Goal: Navigation & Orientation: Find specific page/section

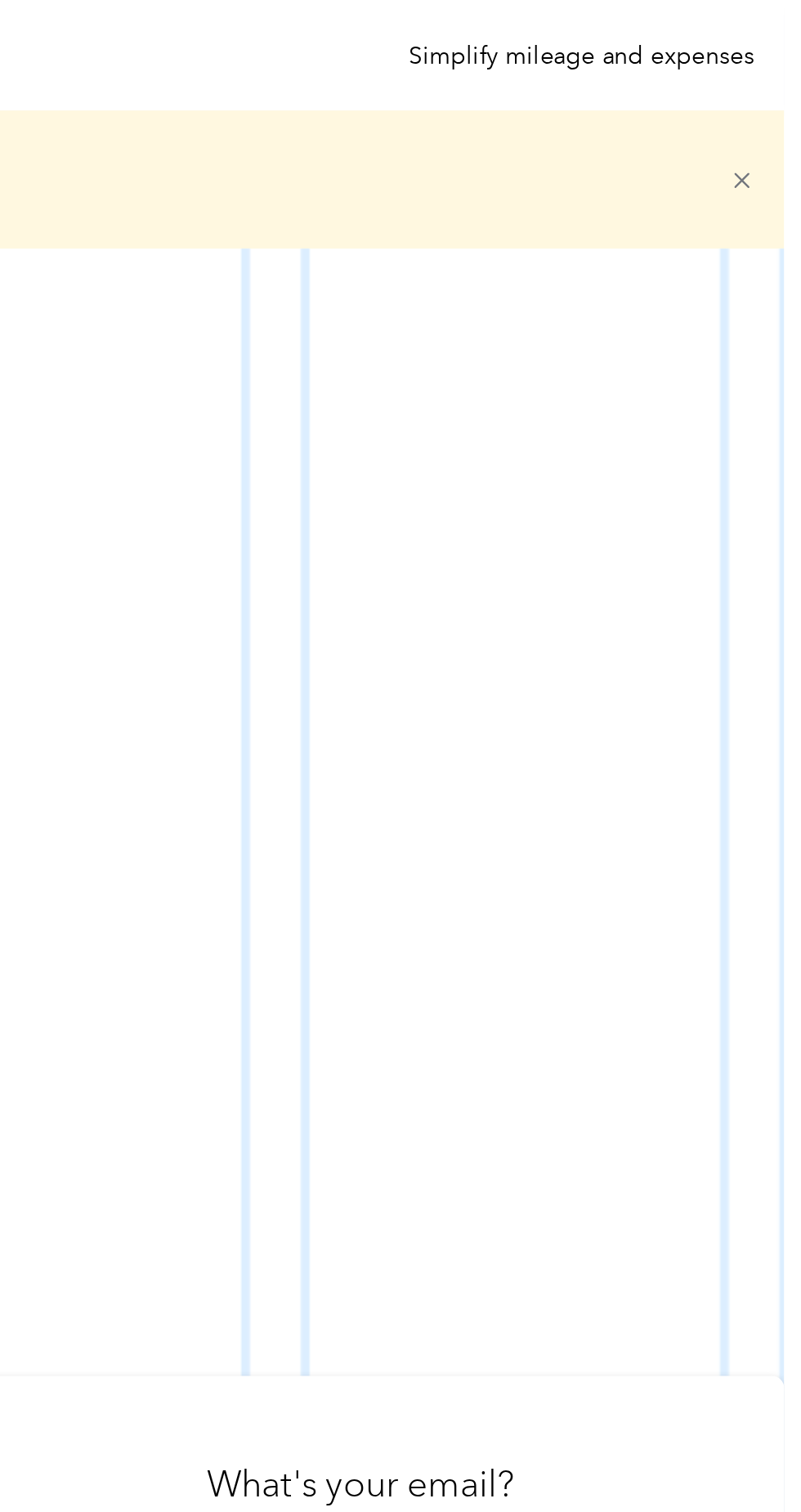
click at [779, 83] on icon at bounding box center [773, 85] width 12 height 12
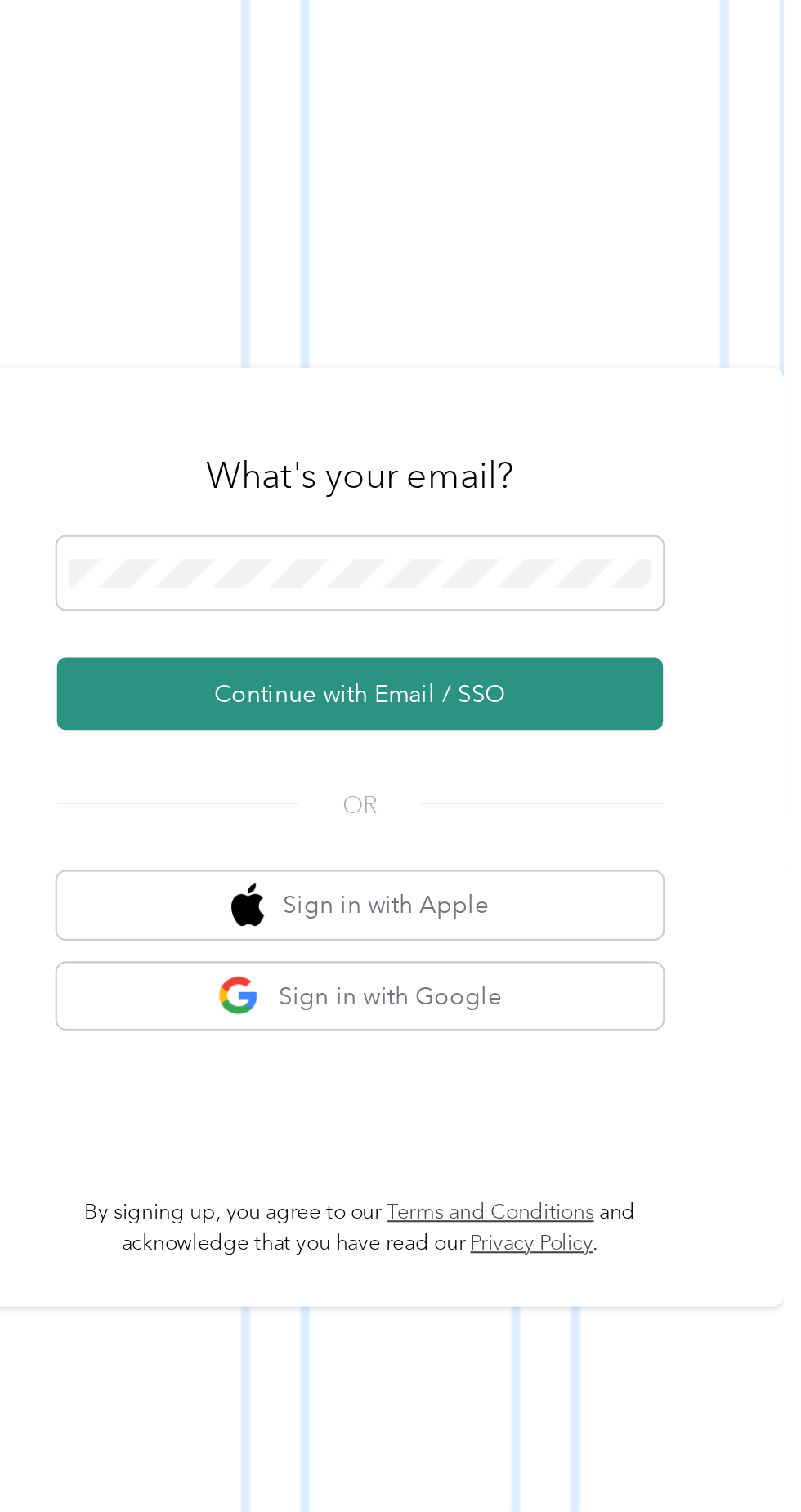
click at [580, 757] on button "Continue with Email / SSO" at bounding box center [592, 741] width 287 height 35
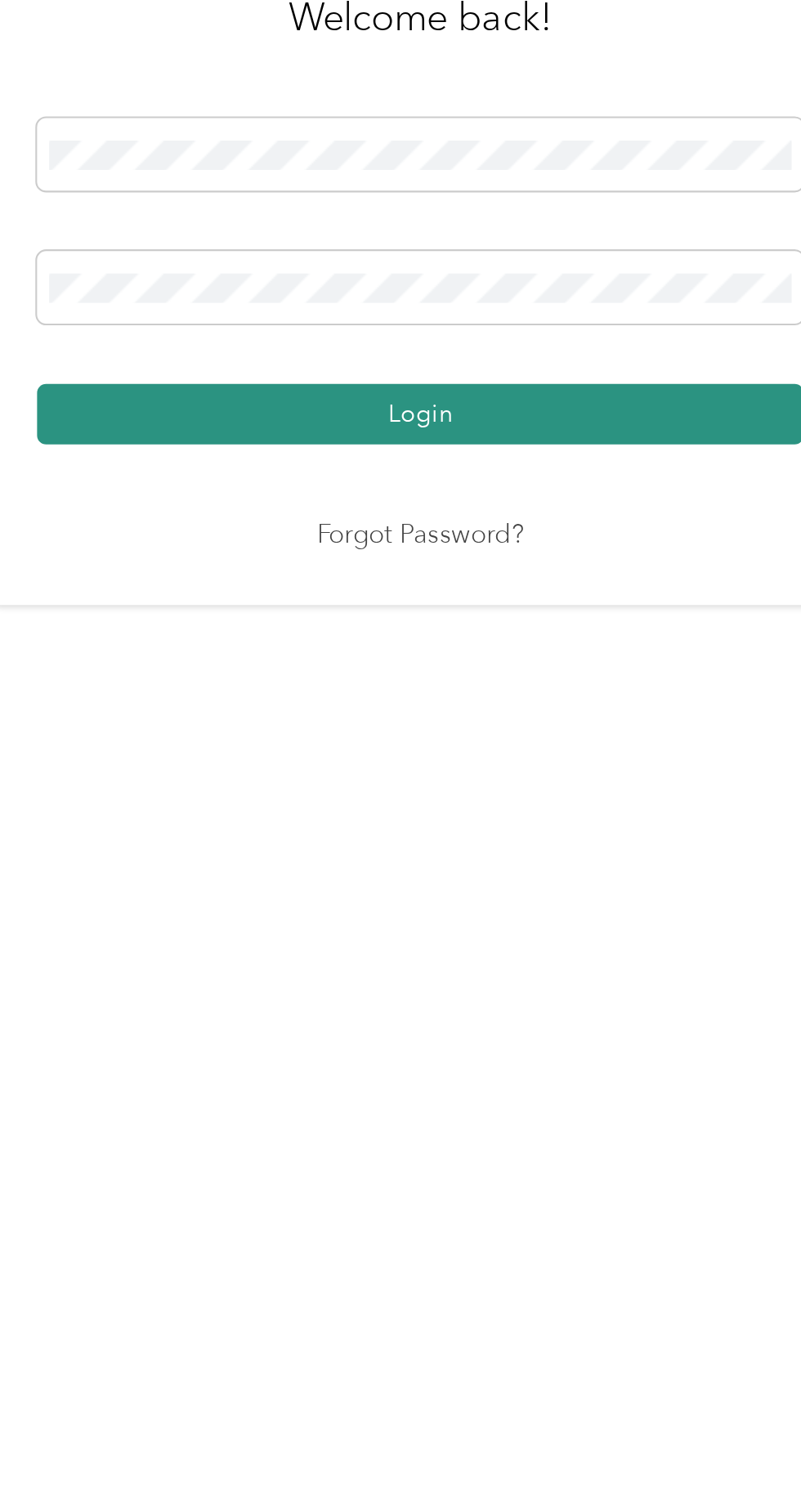
click at [454, 816] on button "Login" at bounding box center [396, 801] width 363 height 28
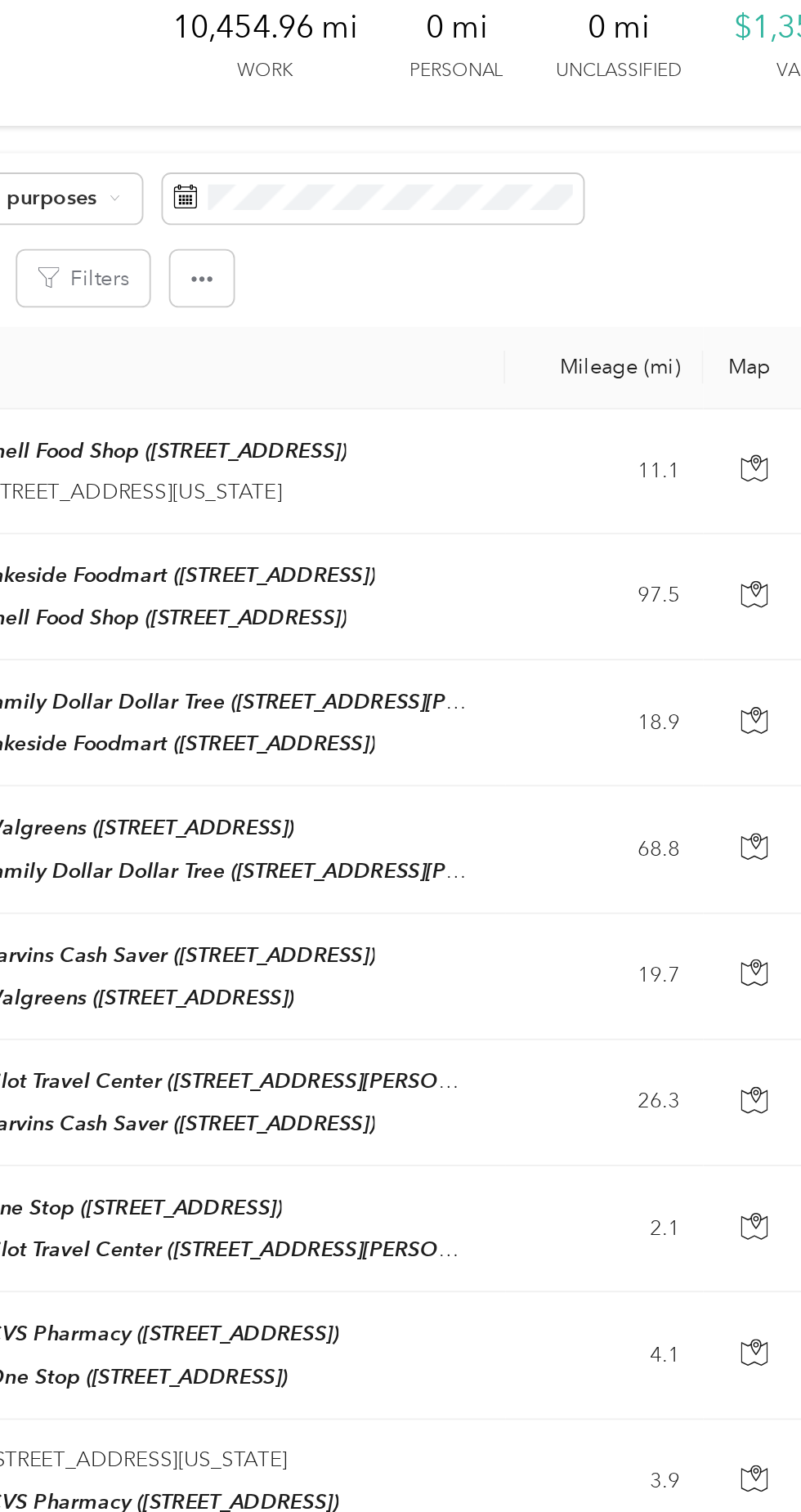
scroll to position [0, 186]
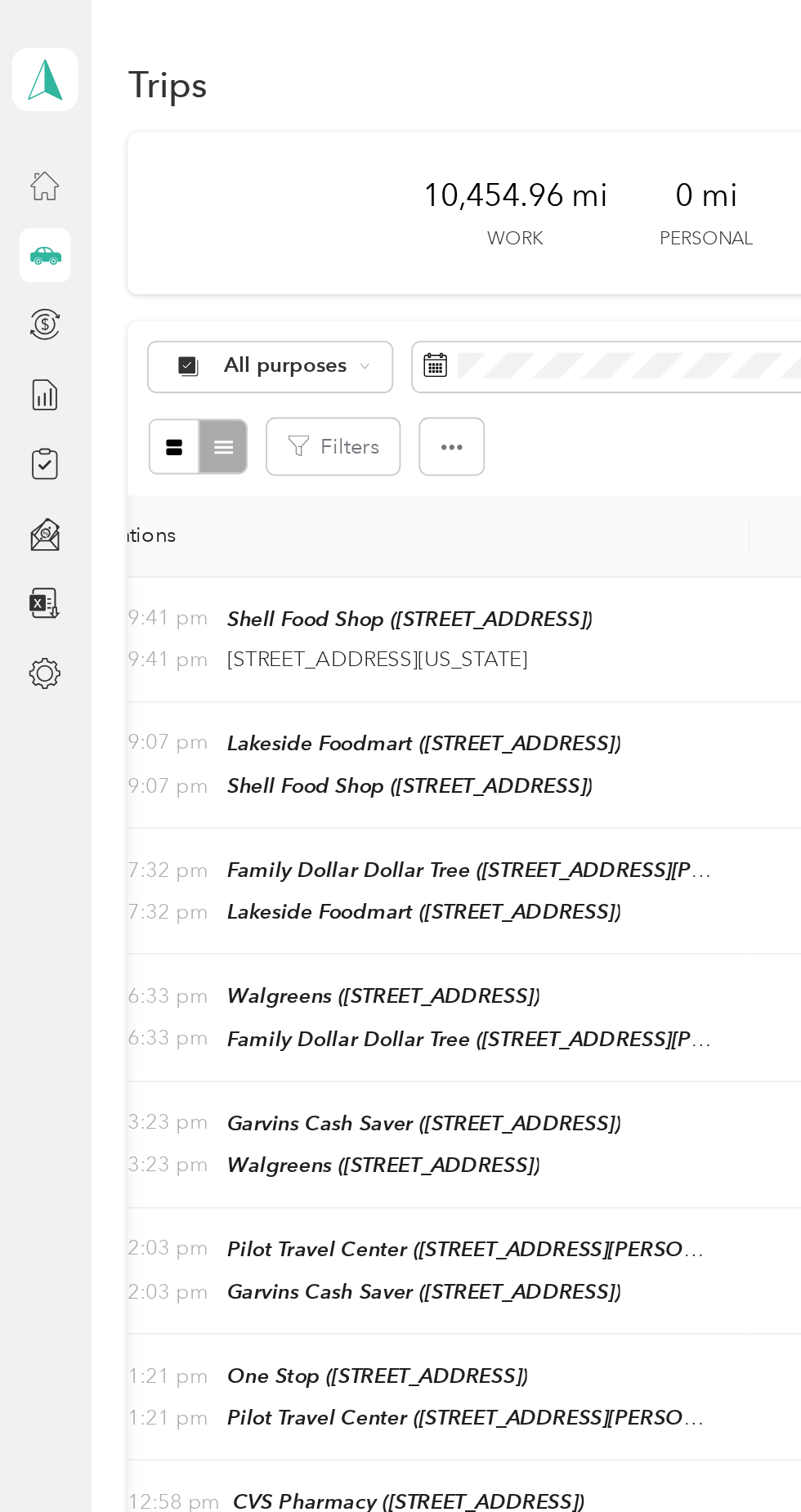
click at [29, 101] on icon at bounding box center [24, 100] width 18 height 18
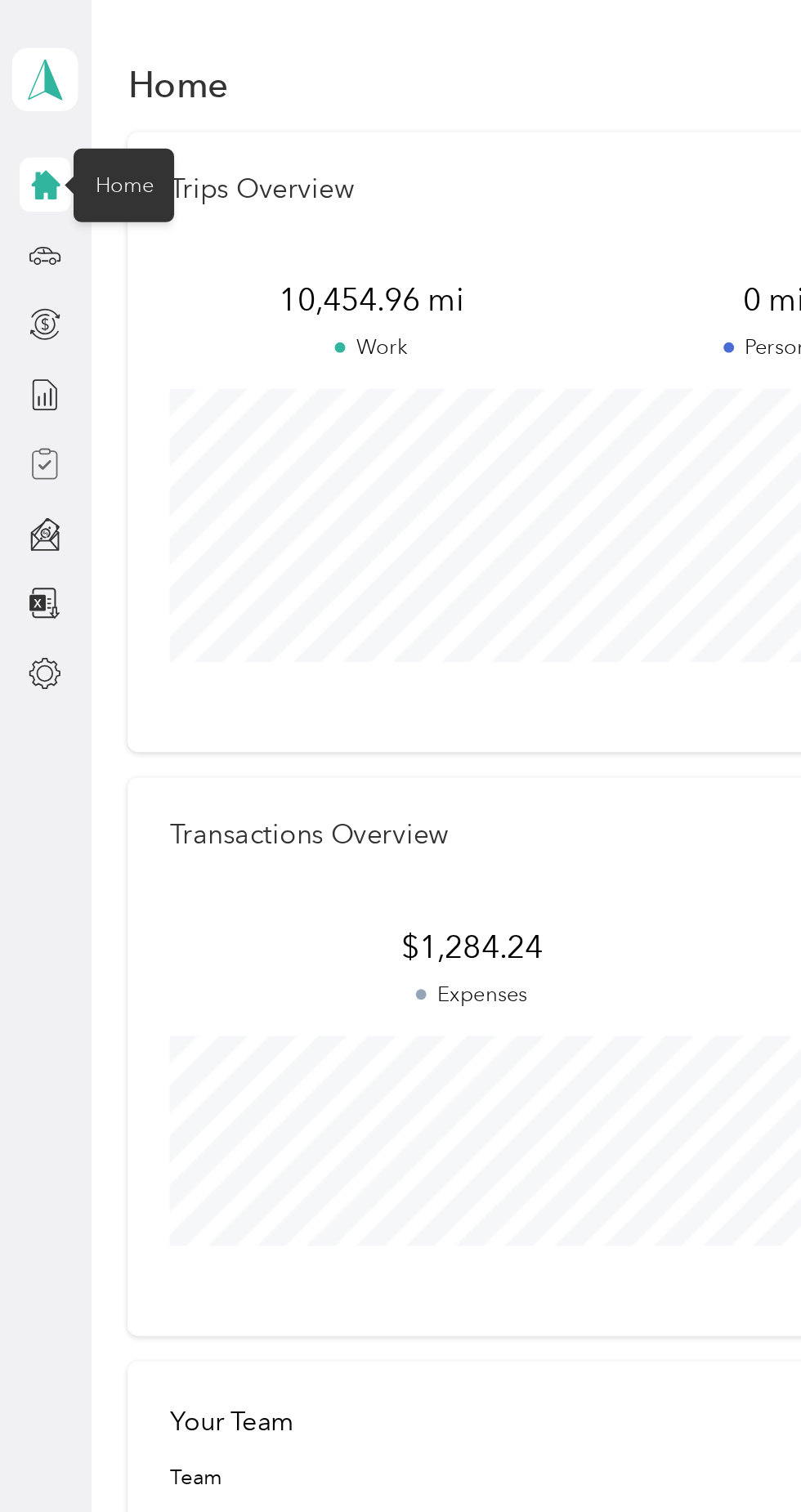
click at [27, 247] on icon at bounding box center [24, 252] width 18 height 18
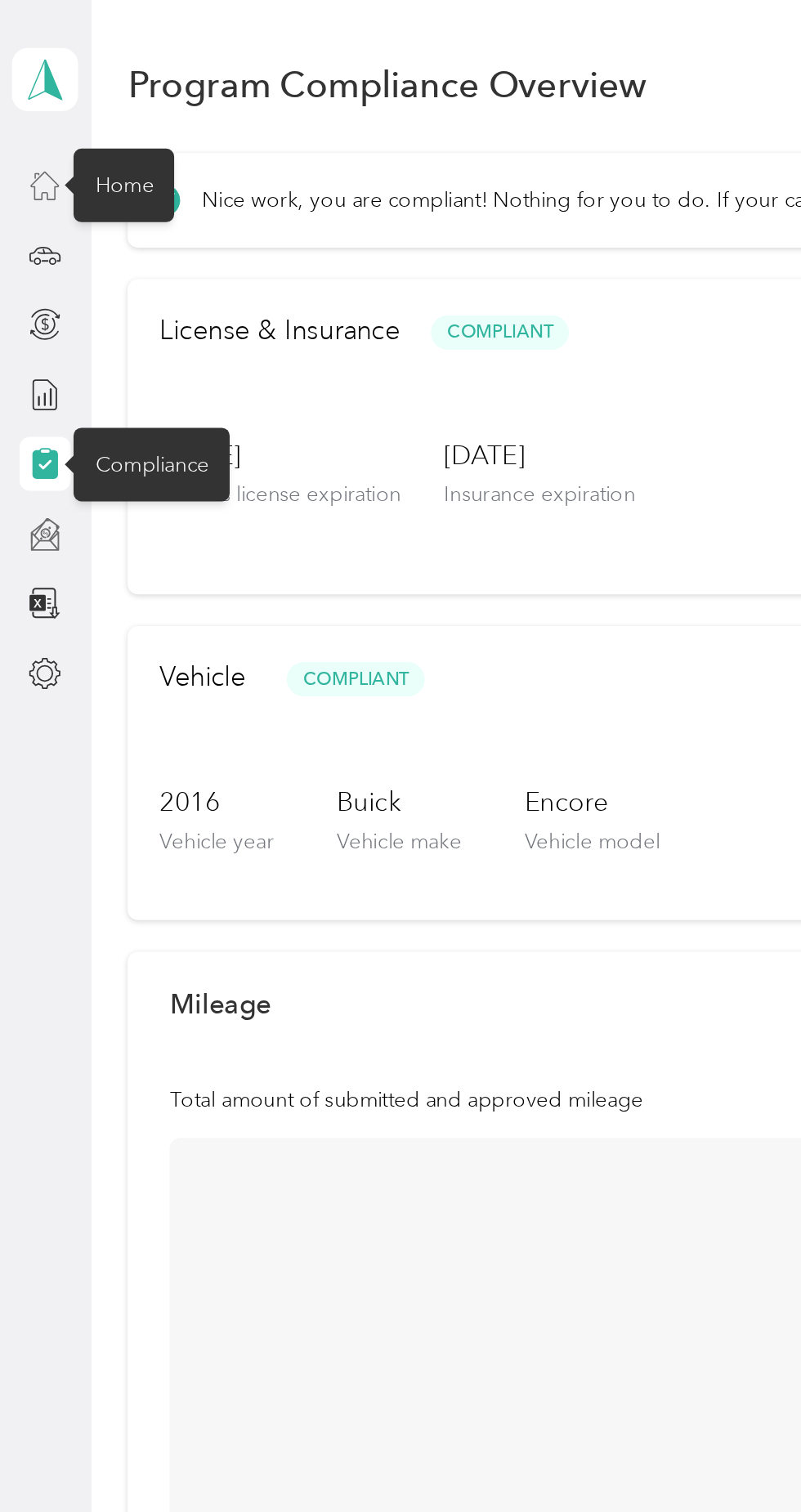
click at [29, 298] on icon at bounding box center [24, 291] width 18 height 18
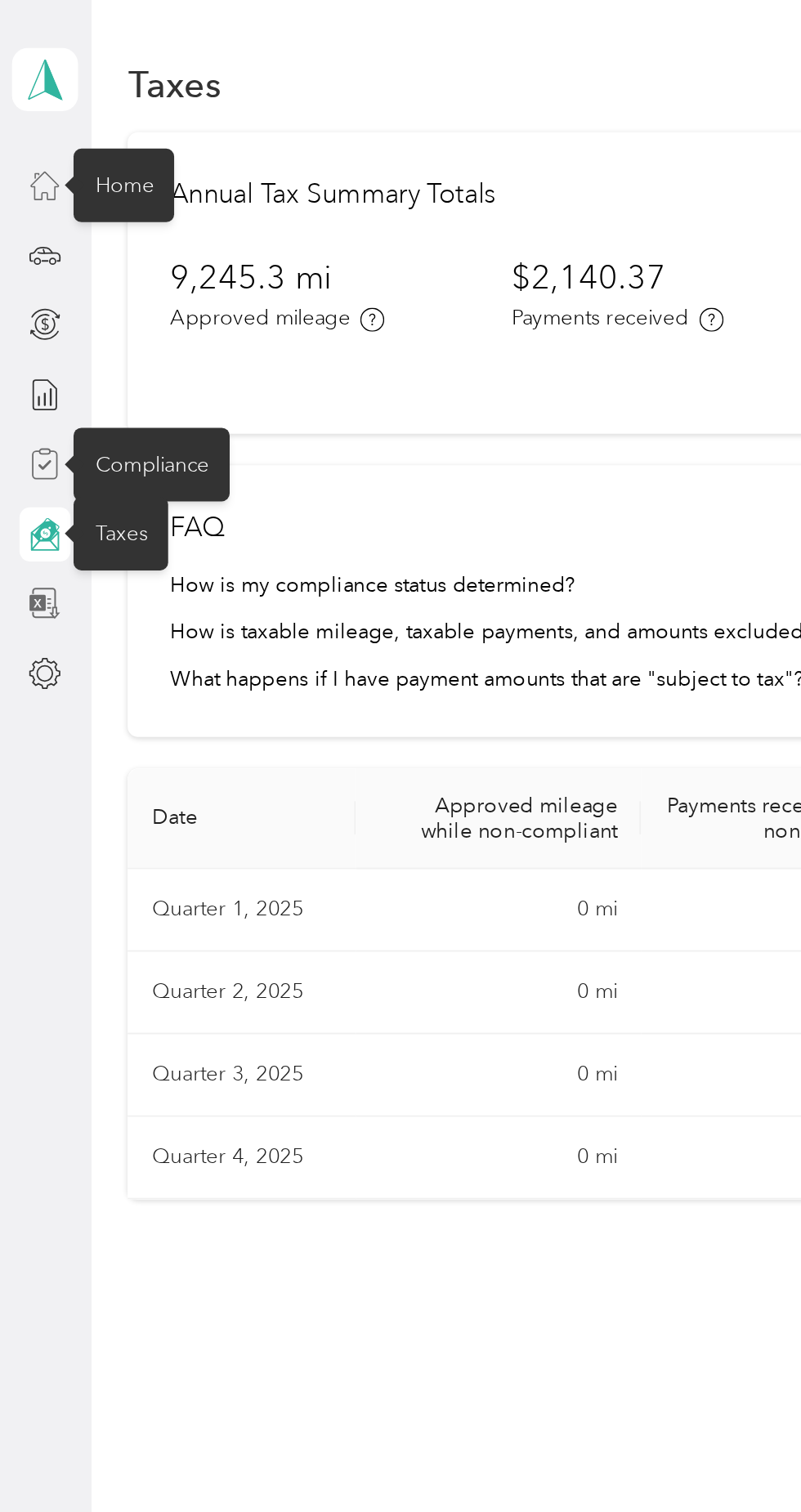
click at [21, 328] on icon at bounding box center [24, 328] width 18 height 18
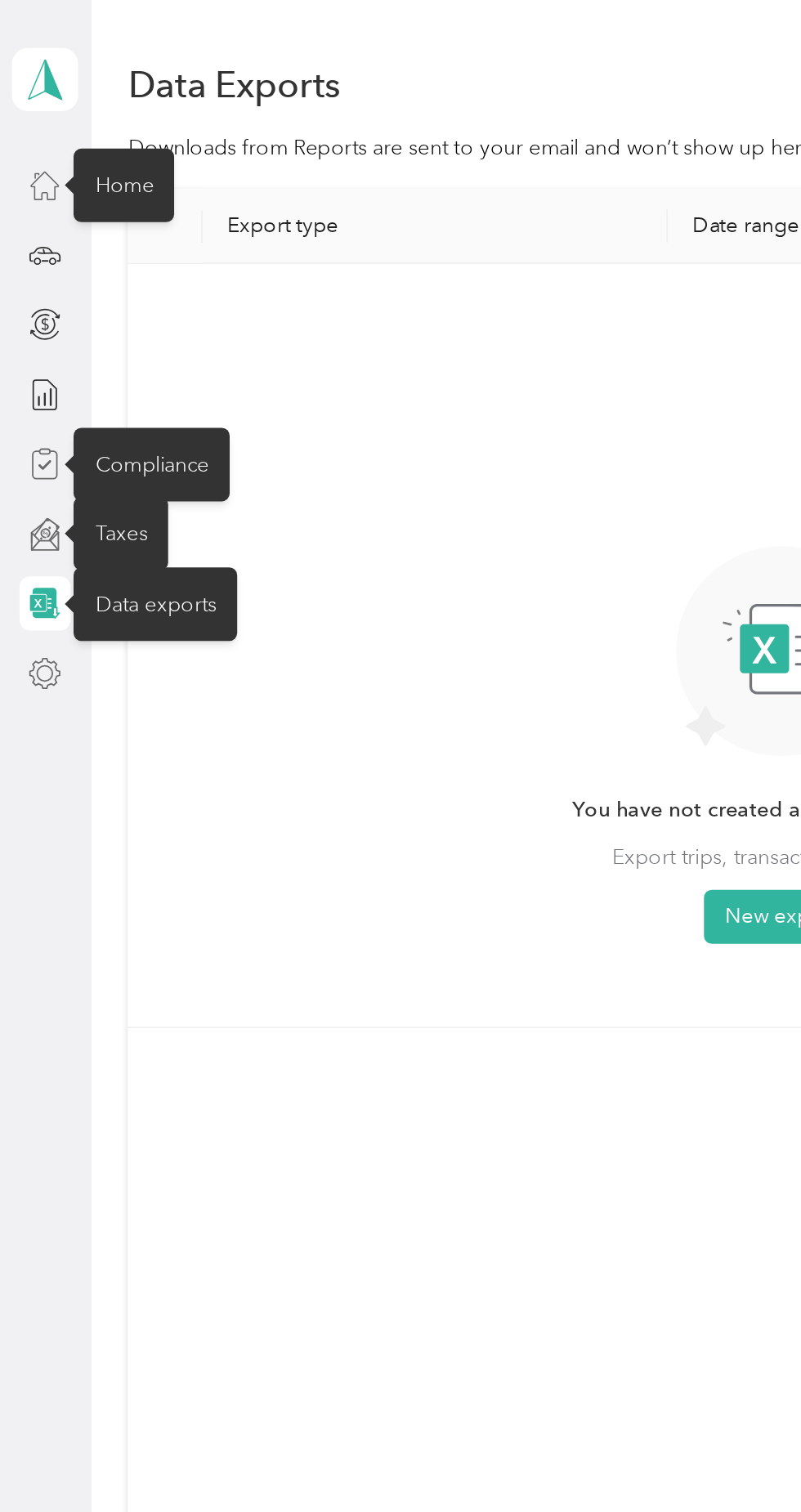
click at [28, 373] on icon at bounding box center [24, 367] width 18 height 18
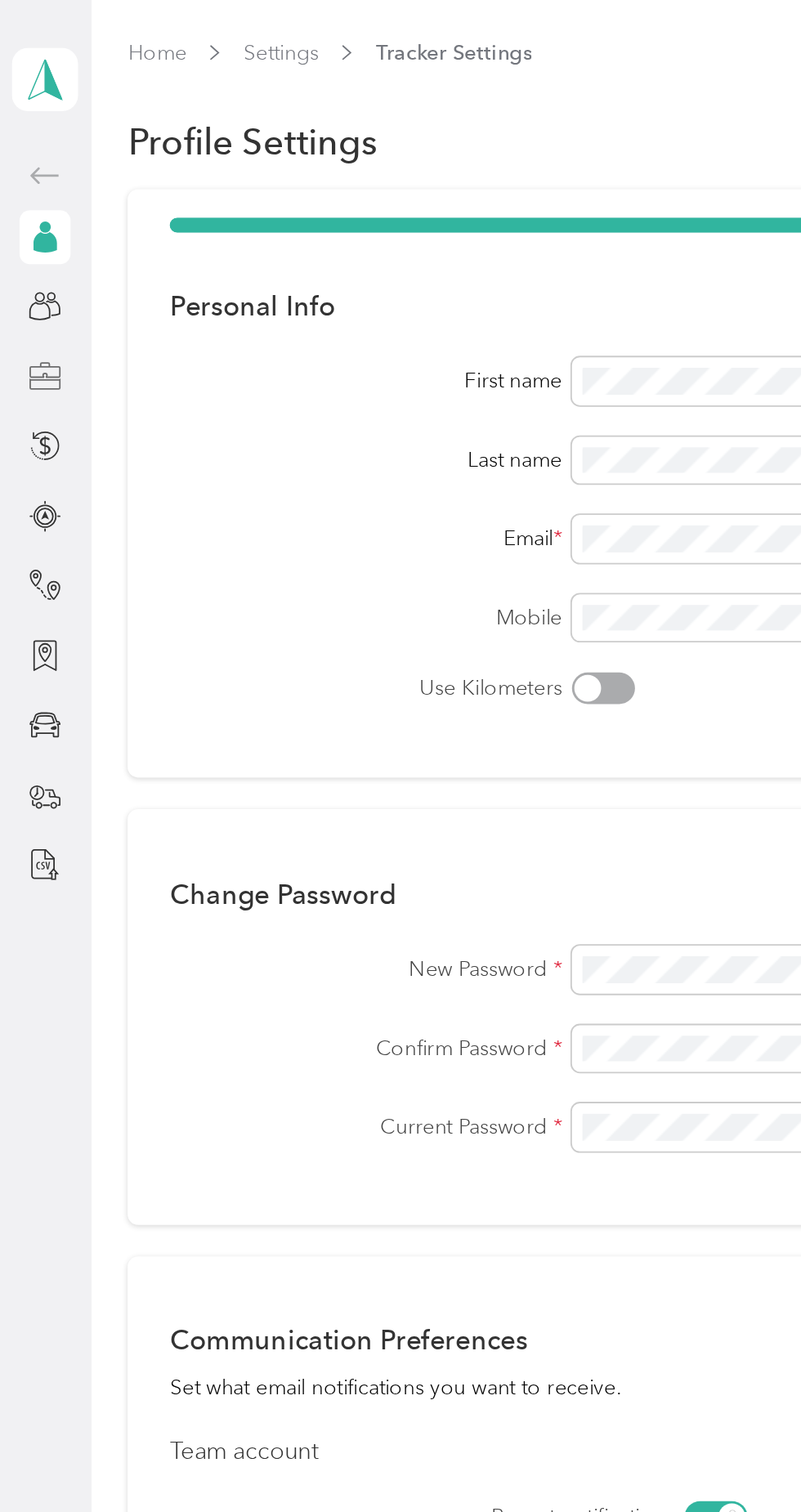
click at [31, 209] on icon at bounding box center [24, 205] width 18 height 18
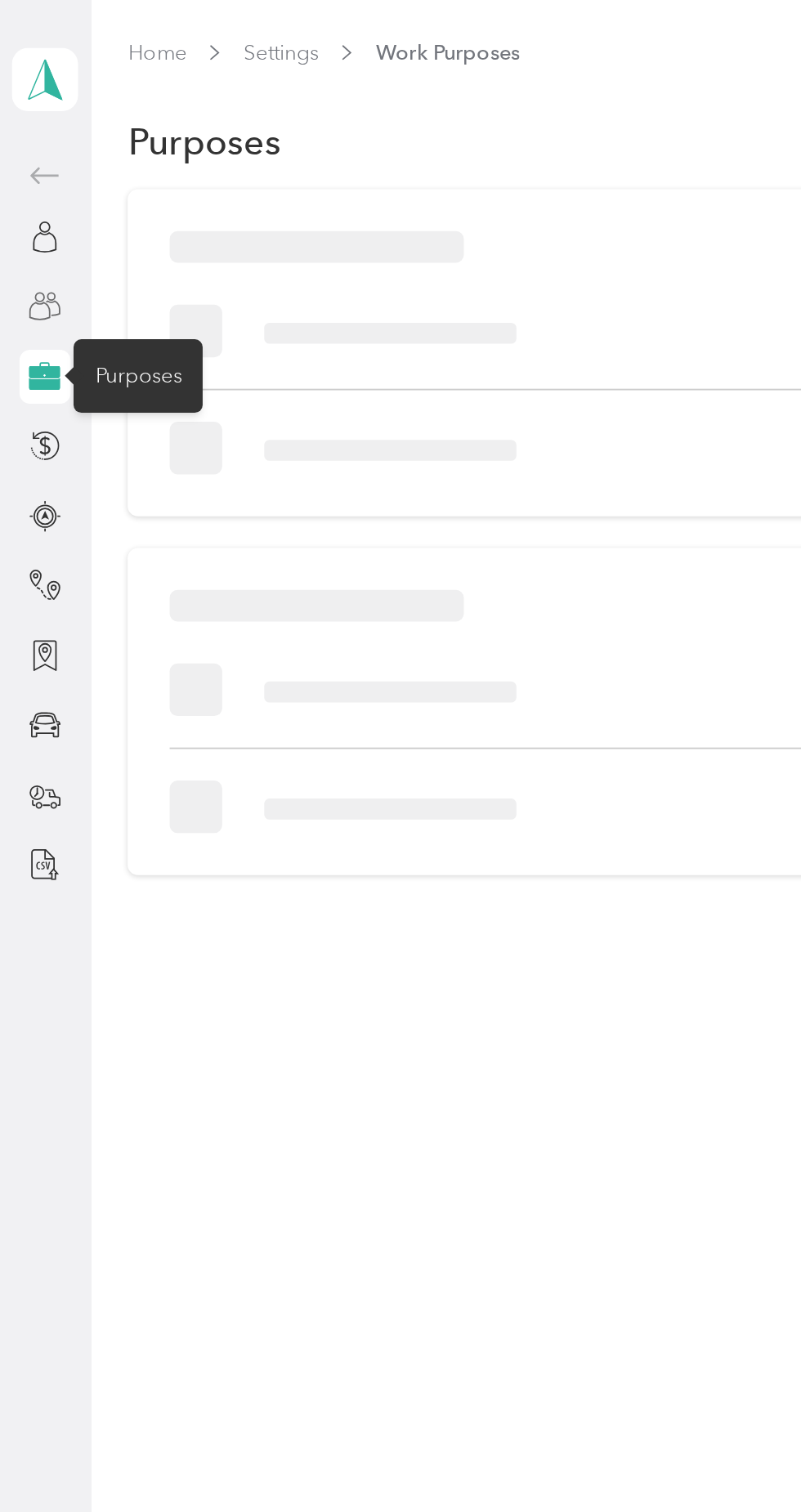
click at [26, 166] on icon at bounding box center [22, 169] width 10 height 9
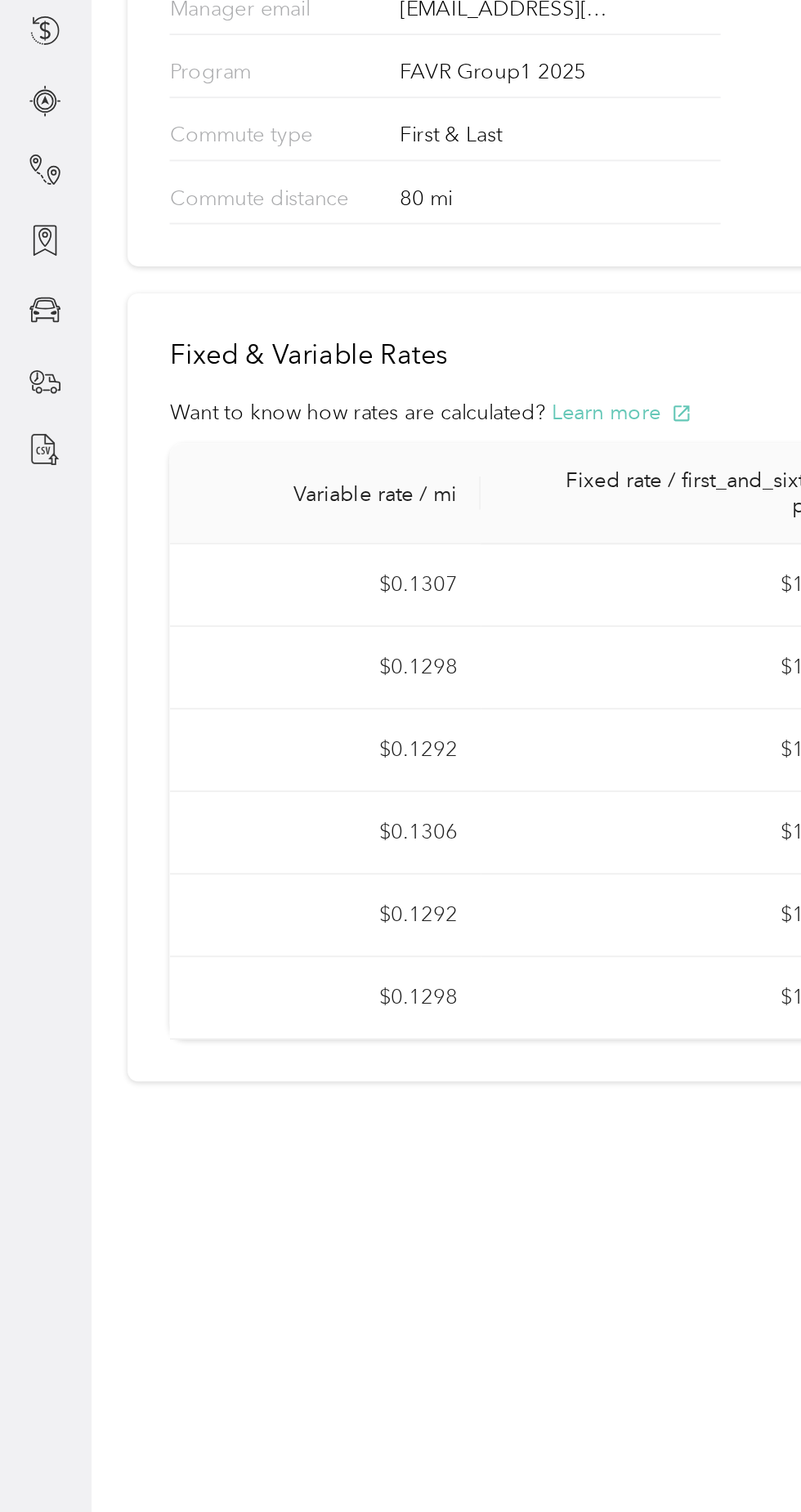
click at [337, 447] on button "Learn more" at bounding box center [337, 451] width 77 height 17
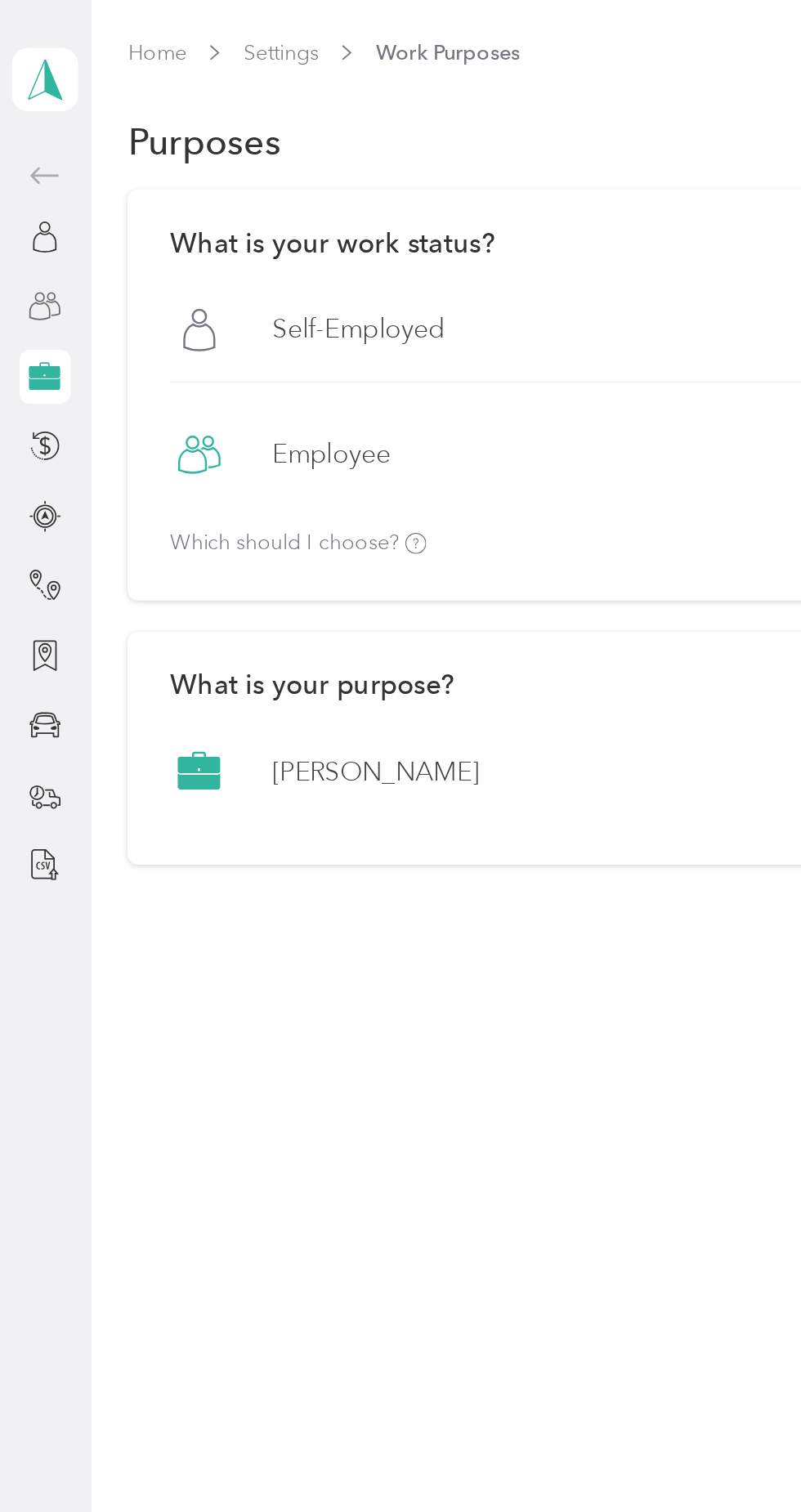
click at [28, 169] on icon at bounding box center [24, 167] width 18 height 18
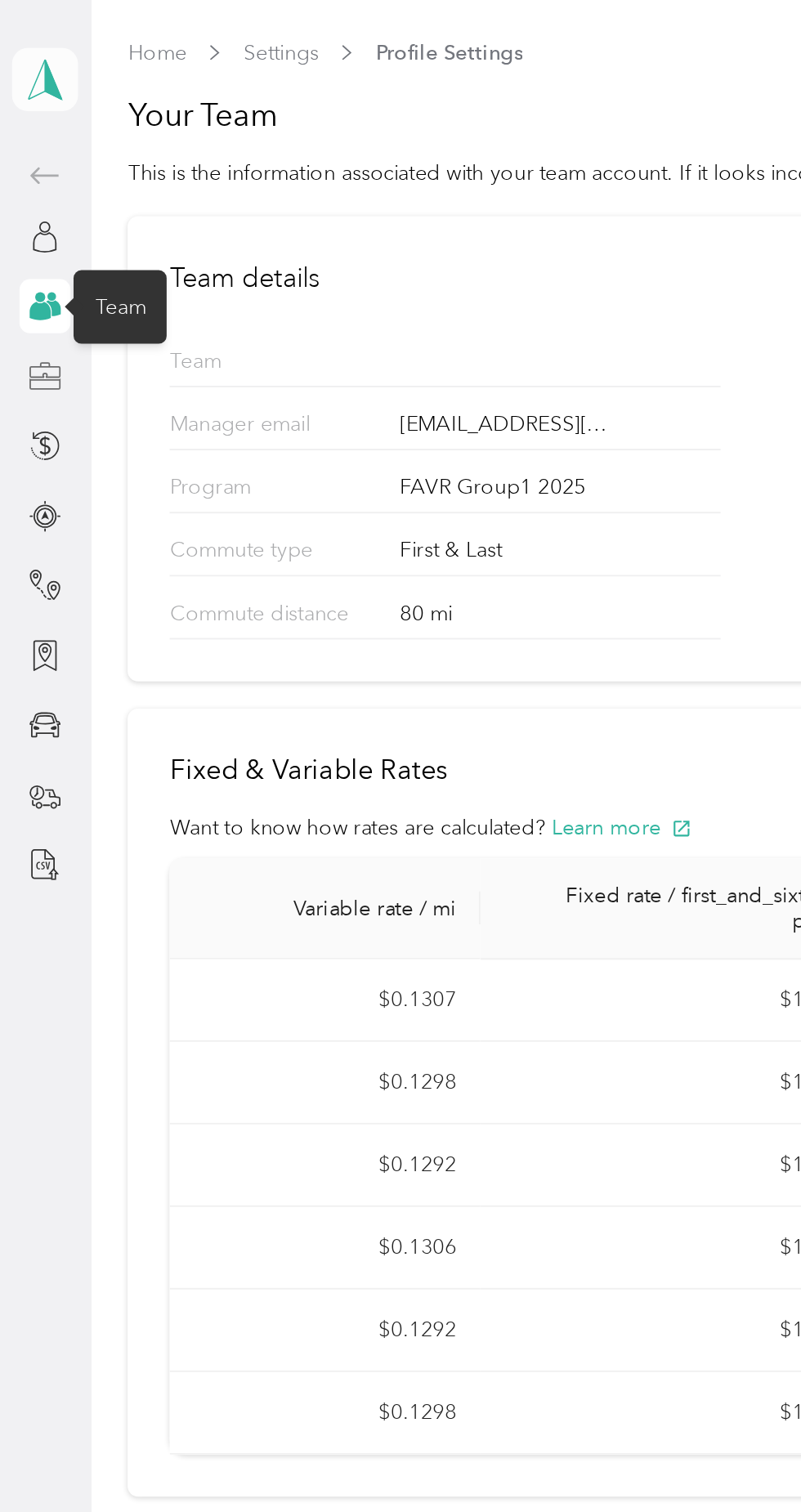
click at [30, 43] on icon at bounding box center [24, 43] width 24 height 23
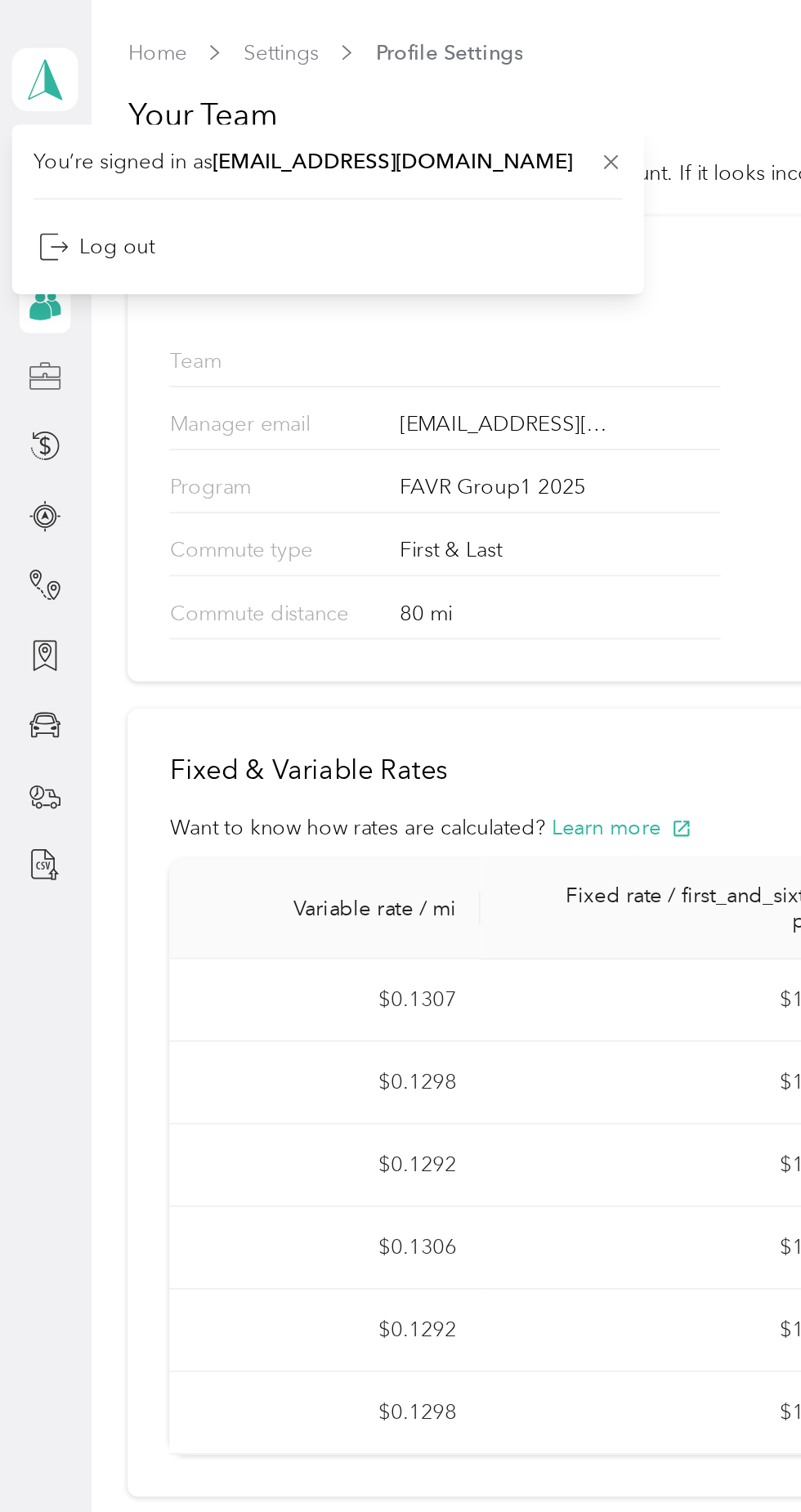
click at [81, 36] on span "Home" at bounding box center [85, 29] width 32 height 17
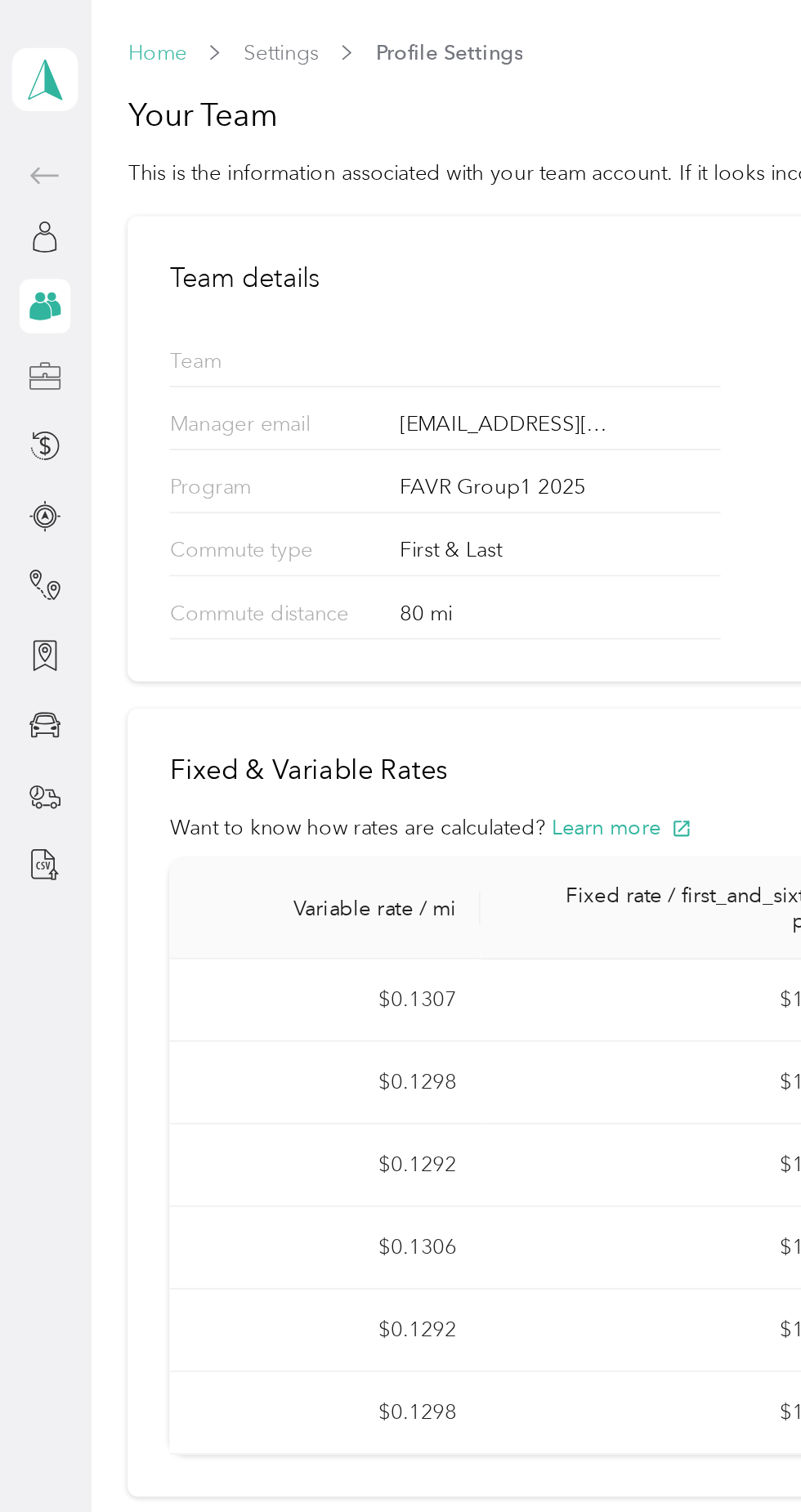
click at [85, 34] on link "Home" at bounding box center [85, 29] width 32 height 14
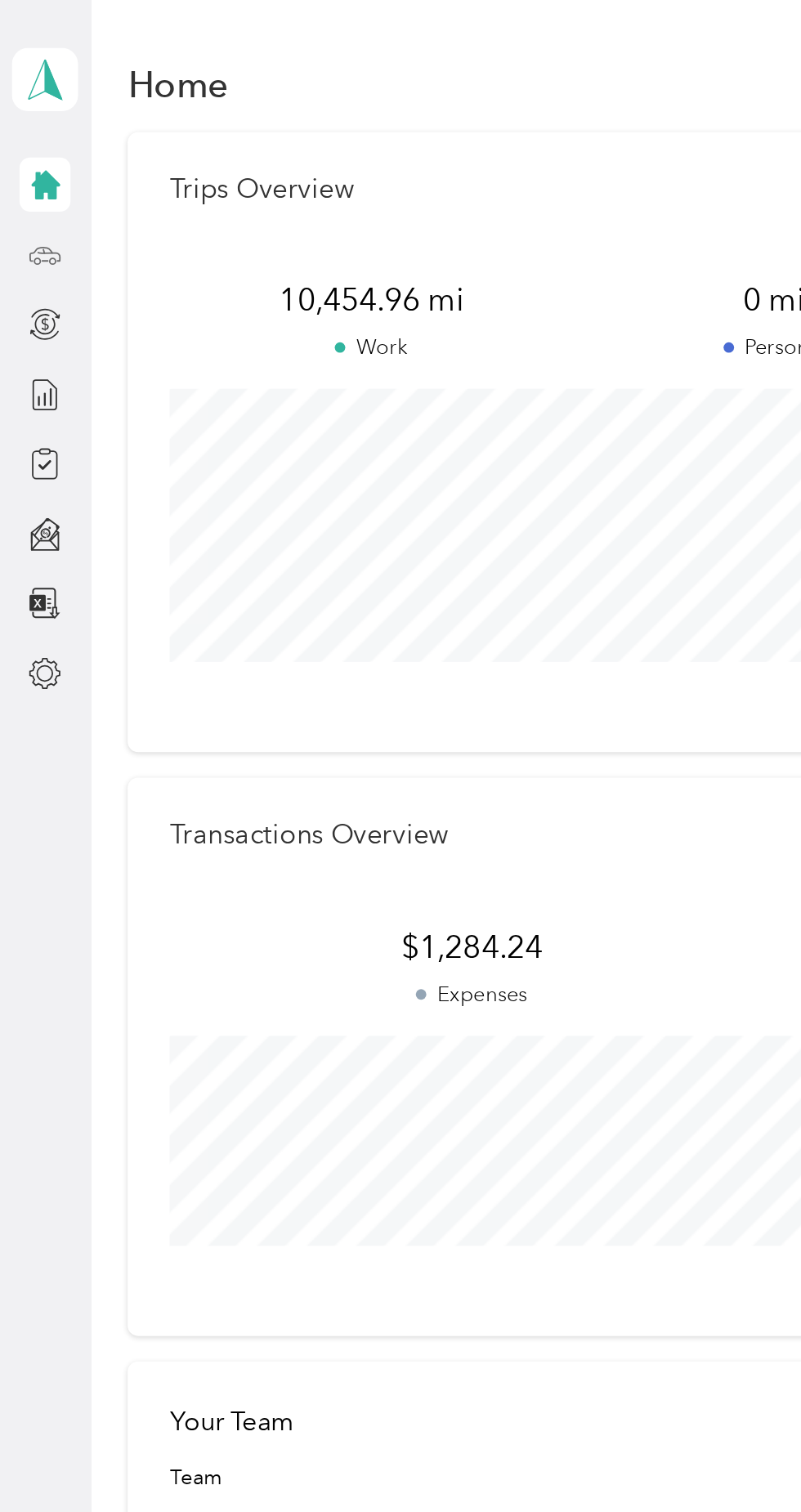
click at [28, 142] on icon at bounding box center [24, 139] width 18 height 18
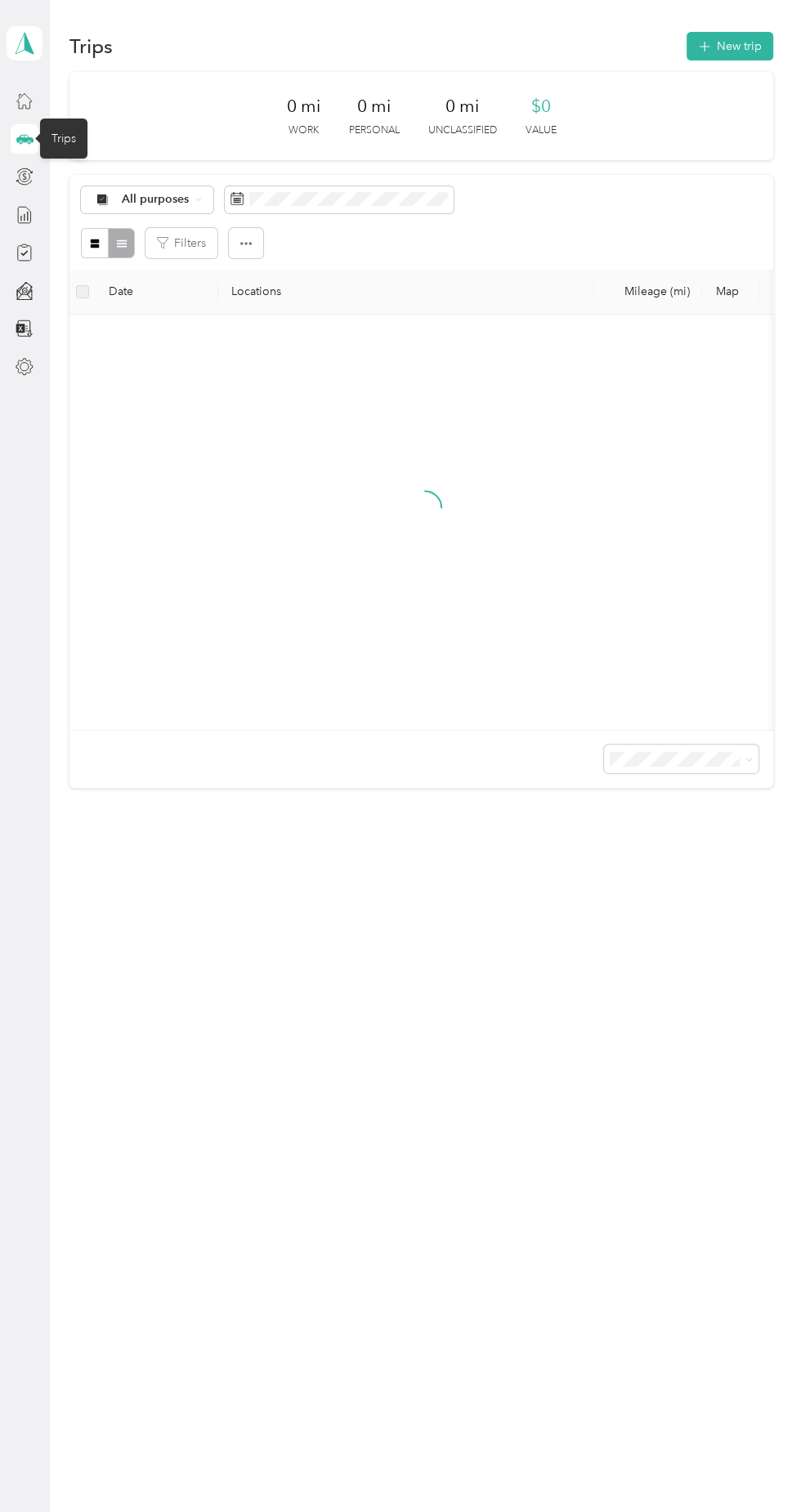
scroll to position [3, 0]
